Goal: Transaction & Acquisition: Obtain resource

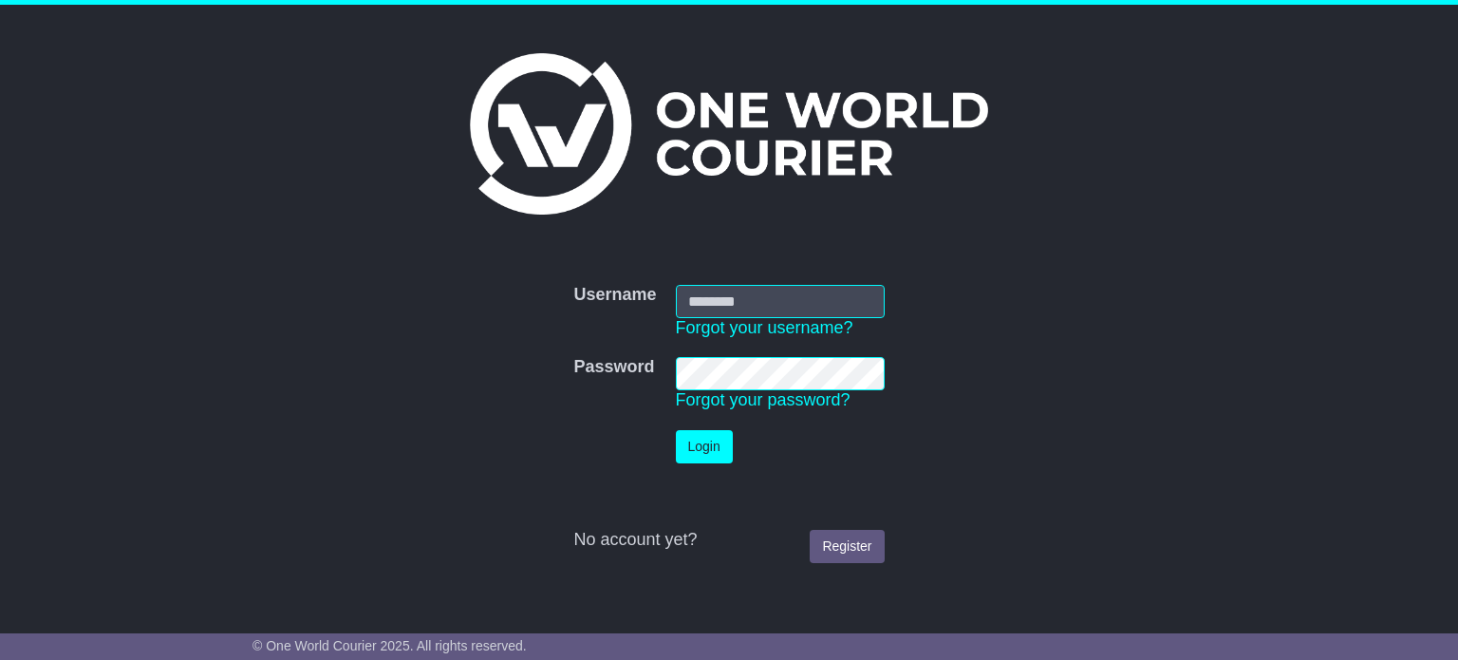
type input "**********"
click at [710, 447] on button "Login" at bounding box center [704, 446] width 57 height 33
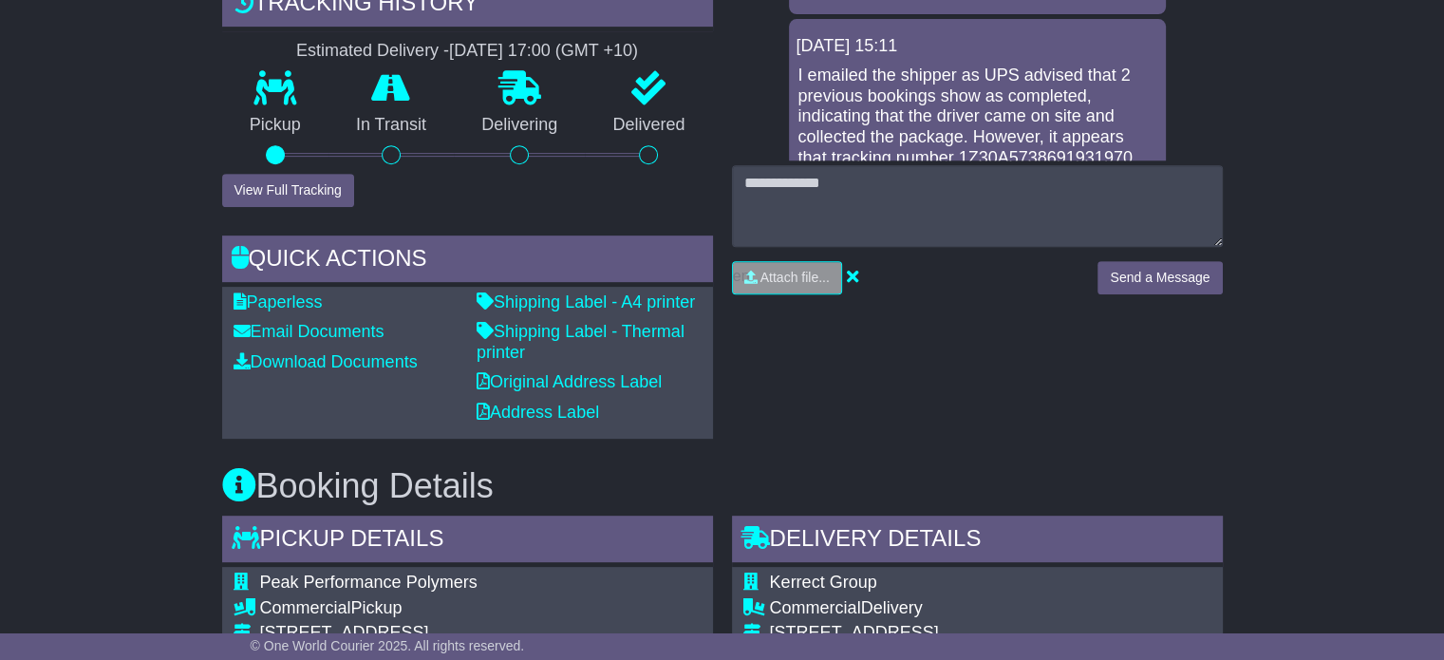
scroll to position [779, 0]
click at [549, 293] on link "Shipping Label - A4 printer" at bounding box center [586, 300] width 218 height 19
click at [537, 382] on link "Original Address Label" at bounding box center [569, 380] width 185 height 19
click at [580, 329] on link "Shipping Label - Thermal printer" at bounding box center [581, 341] width 208 height 40
